Goal: Task Accomplishment & Management: Use online tool/utility

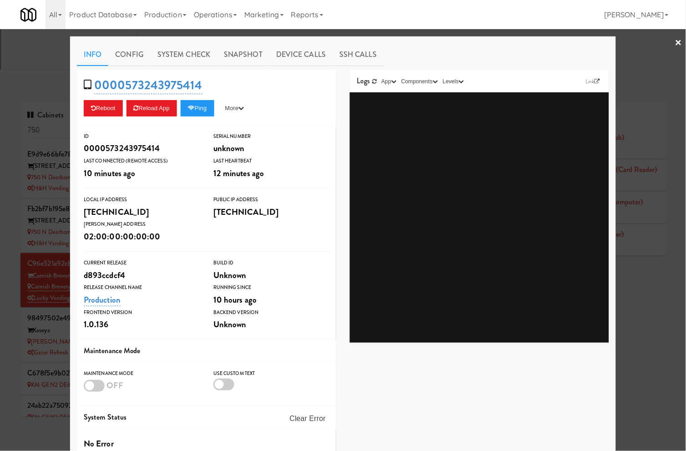
click at [6, 230] on div at bounding box center [343, 225] width 686 height 451
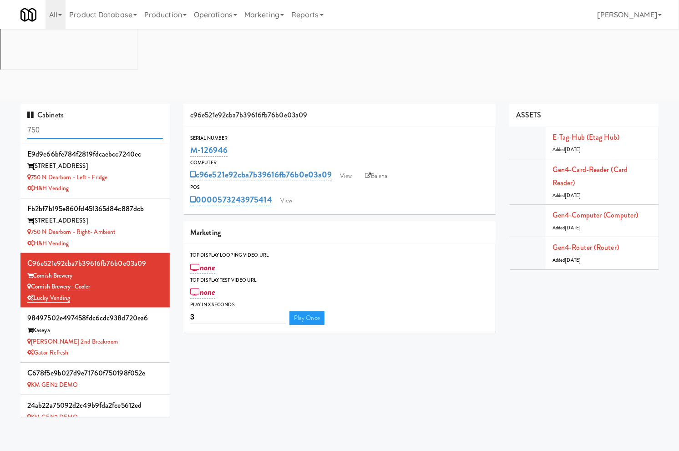
click at [90, 122] on input "750" at bounding box center [95, 130] width 136 height 17
paste input "https://classic.micromart.com/cabinets/750/tablets/3416"
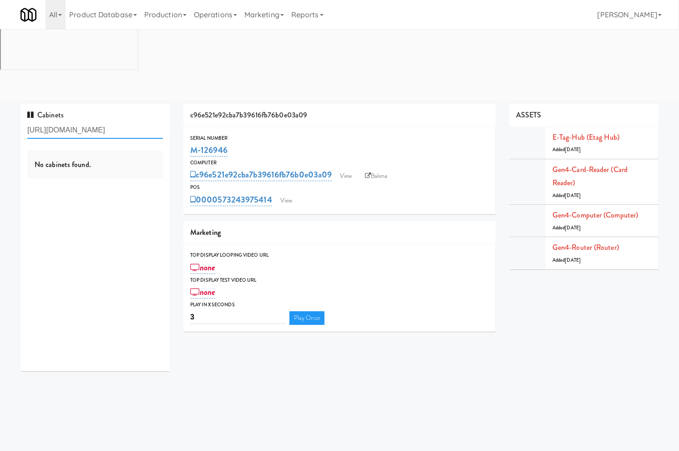
click at [102, 122] on input "https://classic.micromart.com/cabinets/750/tablets/3416" at bounding box center [95, 130] width 136 height 17
paste input "Spring & Thayer - Combo Cooler B"
click at [102, 122] on input "https://classic.Spring & Thayer - Combo Cooler B.com/cabinets/750/tablets/3416" at bounding box center [95, 130] width 136 height 17
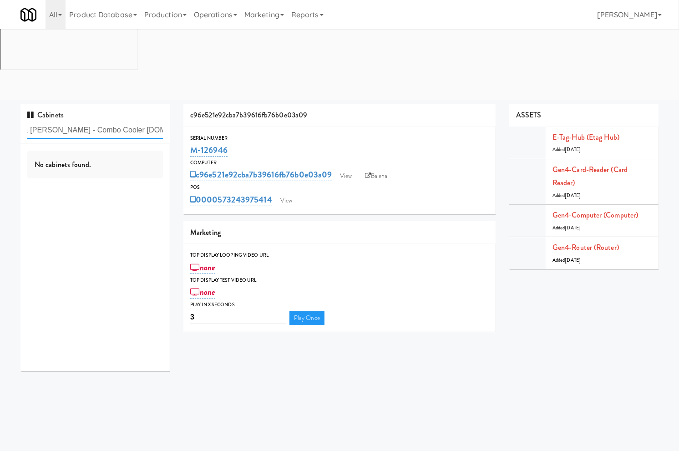
click at [102, 122] on input "https://classic.Spring & Thayer - Combo Cooler B.com/cabinets/750/tablets/3416" at bounding box center [95, 130] width 136 height 17
paste input "Spring & Thayer - Combo Cooler B"
type input "Spring & Thayer - Combo Cooler B"
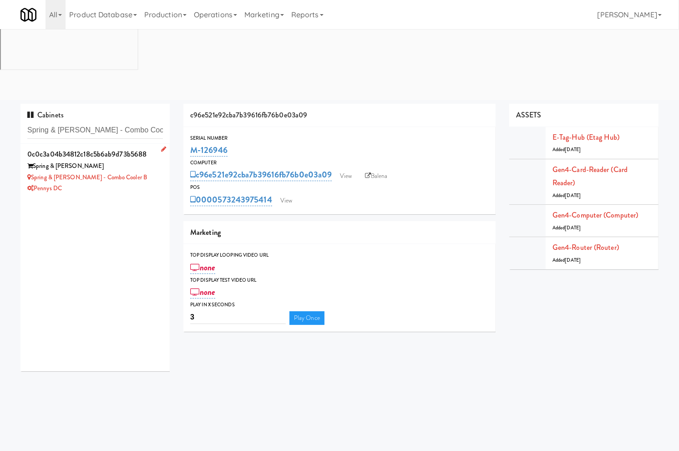
click at [132, 183] on div "Pennys DC" at bounding box center [95, 188] width 136 height 11
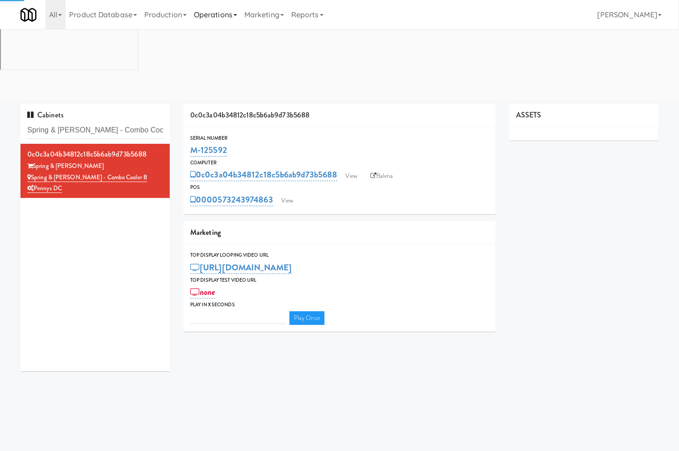
type input "3"
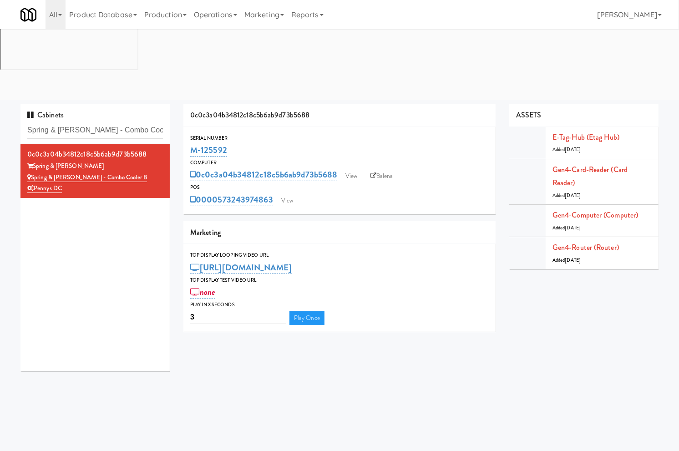
click at [96, 175] on div "0c0c3a04b34812c18c5b6ab9d73b5688 Spring & Thayer Spring & Thayer - Combo Cooler…" at bounding box center [94, 257] width 149 height 227
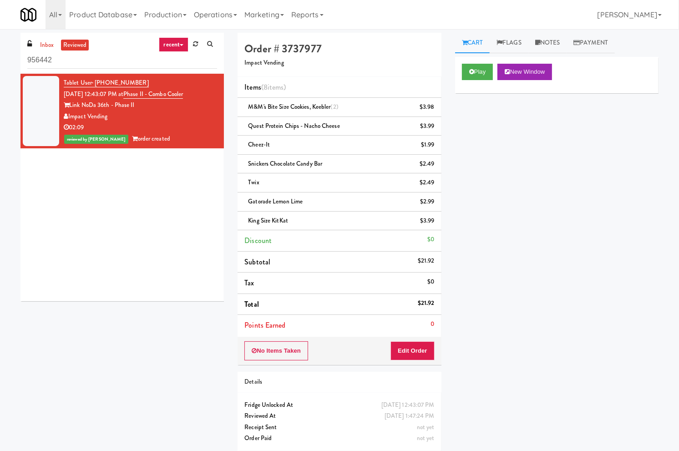
drag, startPoint x: 147, startPoint y: 85, endPoint x: 94, endPoint y: 81, distance: 53.4
click at [94, 81] on div "Tablet User · (908) 785-7611 Aug 30, 2025 12:43:07 PM at Phase II - Combo Coole…" at bounding box center [140, 110] width 153 height 67
copy span "(908) 785-7611"
